Goal: Find specific page/section: Find specific page/section

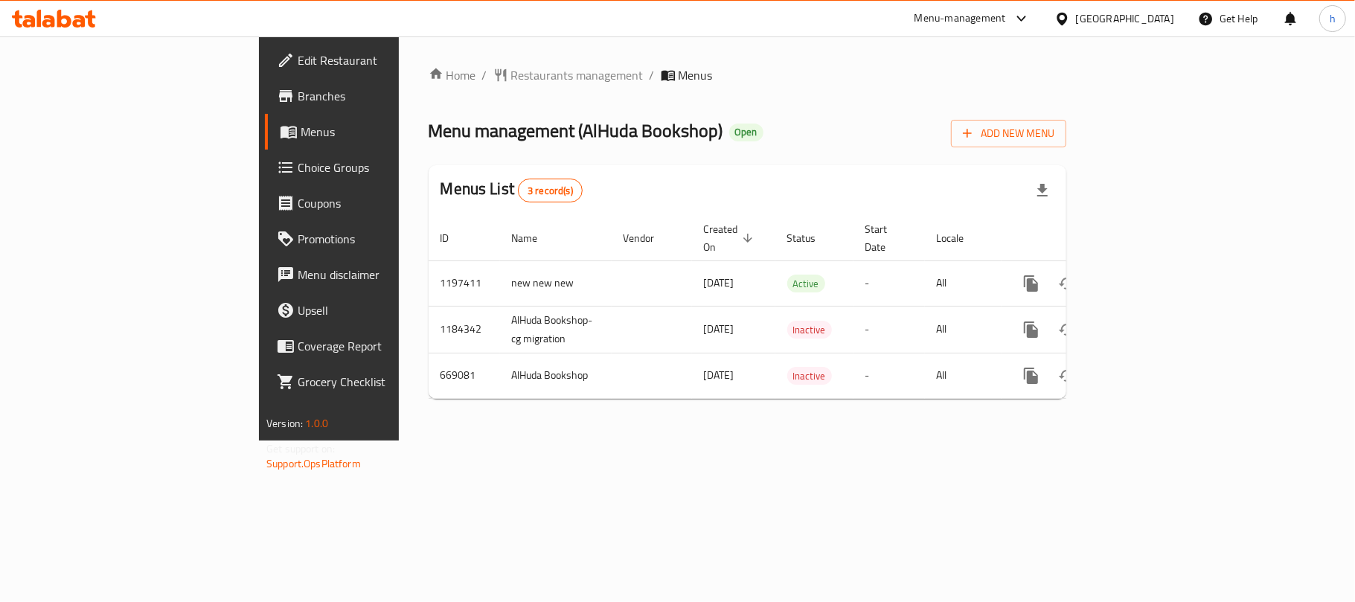
click at [1141, 10] on div "[GEOGRAPHIC_DATA]" at bounding box center [1125, 18] width 98 height 16
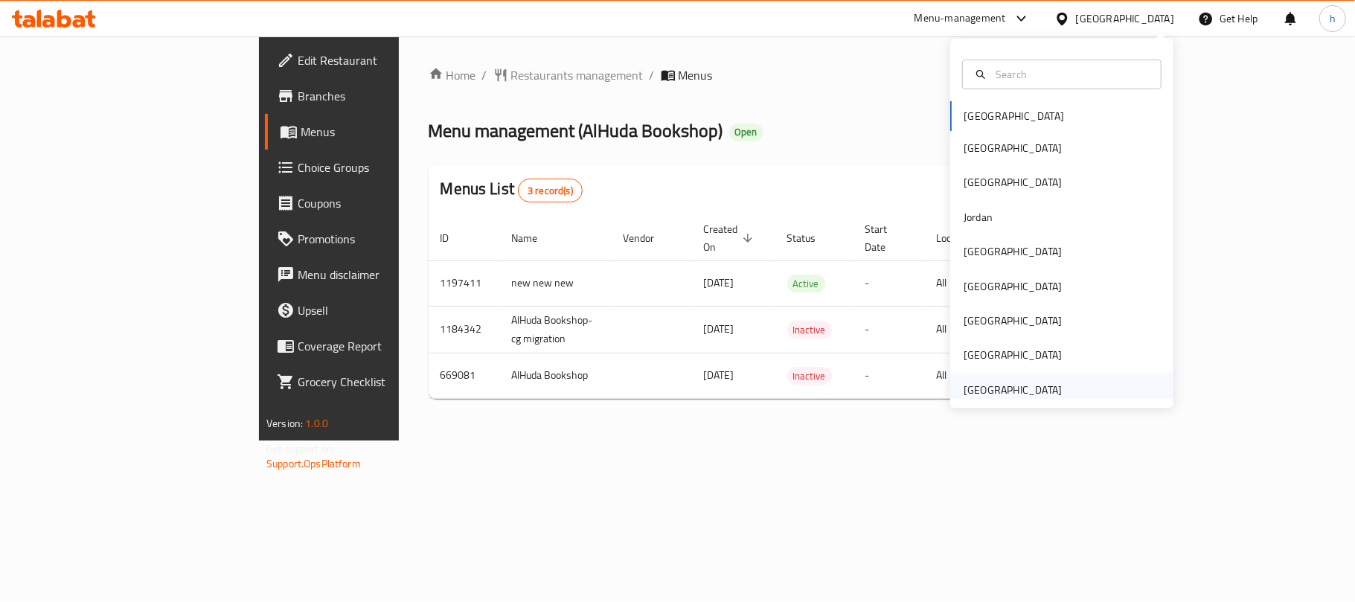
click at [1007, 388] on div "[GEOGRAPHIC_DATA]" at bounding box center [1013, 390] width 98 height 16
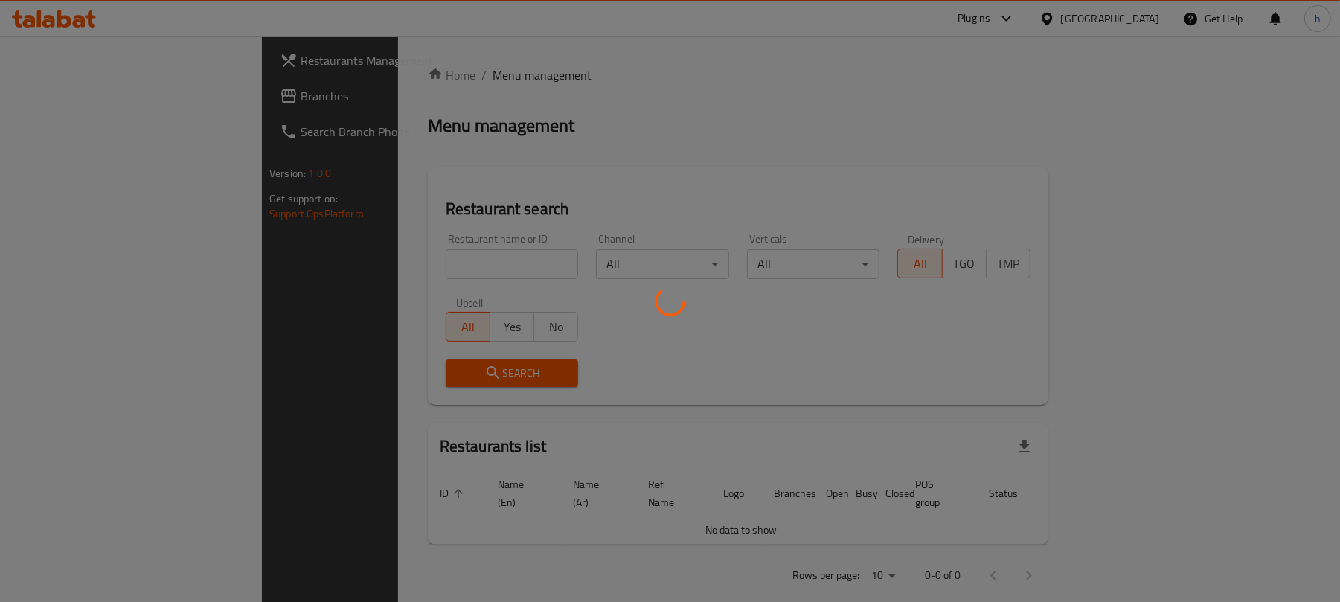
click at [61, 95] on div at bounding box center [670, 301] width 1340 height 602
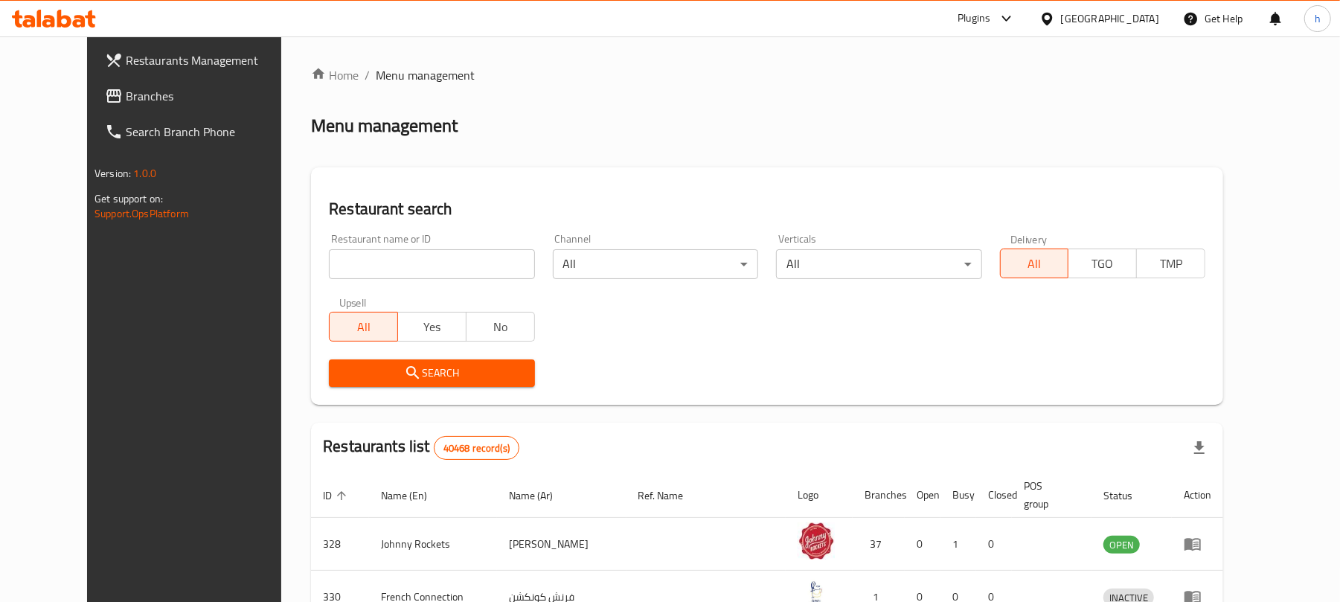
click at [126, 95] on span "Branches" at bounding box center [212, 96] width 173 height 18
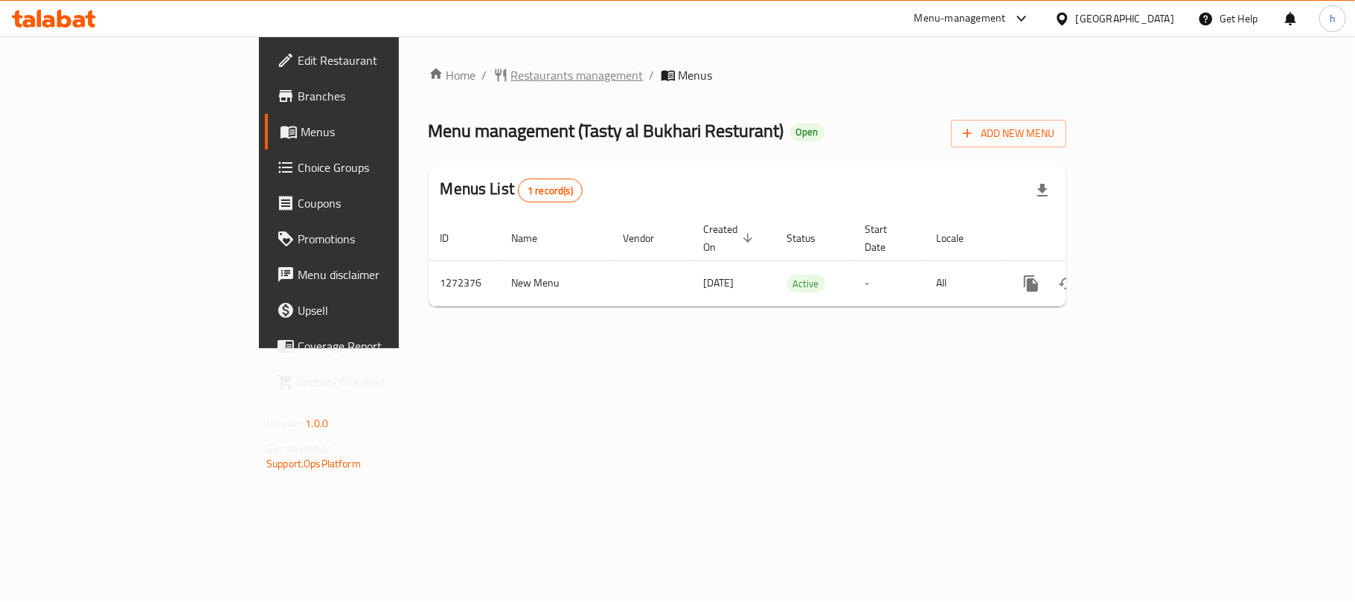
click at [511, 76] on span "Restaurants management" at bounding box center [577, 75] width 132 height 18
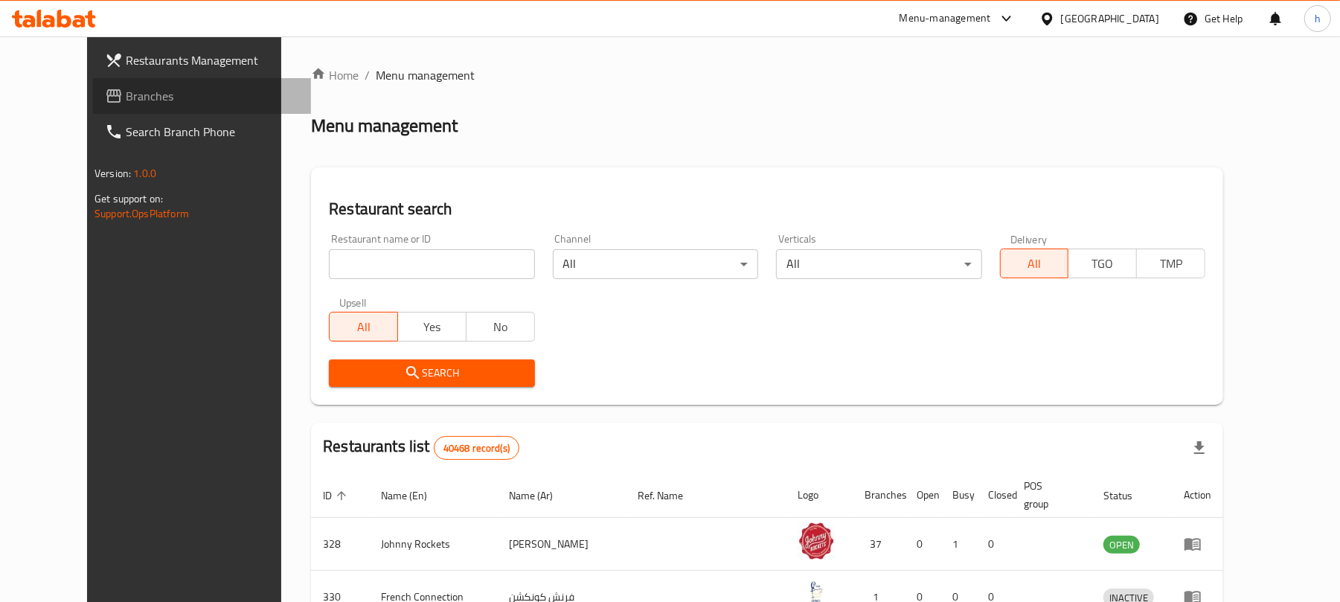
click at [126, 100] on span "Branches" at bounding box center [212, 96] width 173 height 18
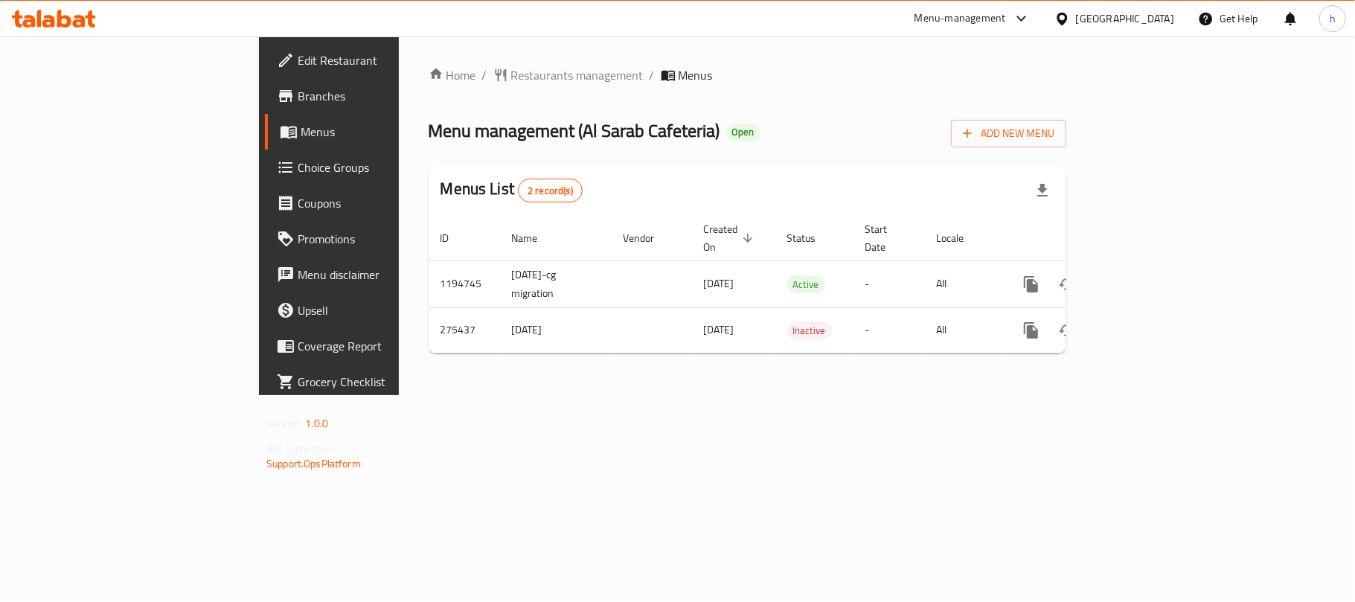
click at [488, 395] on div "Home / Restaurants management / Menus Menu management ( Al Sarab Cafeteria ) Op…" at bounding box center [747, 215] width 697 height 359
